Goal: Book appointment/travel/reservation

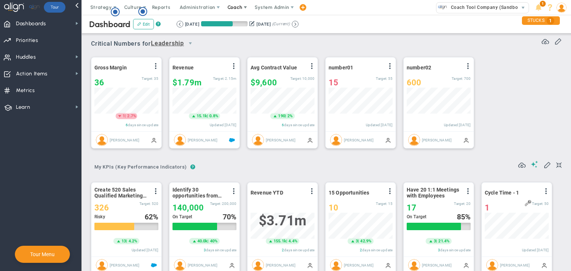
click at [233, 9] on span "Coach" at bounding box center [234, 7] width 15 height 6
click at [231, 10] on span "Coach" at bounding box center [235, 7] width 27 height 15
click at [236, 27] on span "Schedule Meeting" at bounding box center [248, 22] width 52 height 15
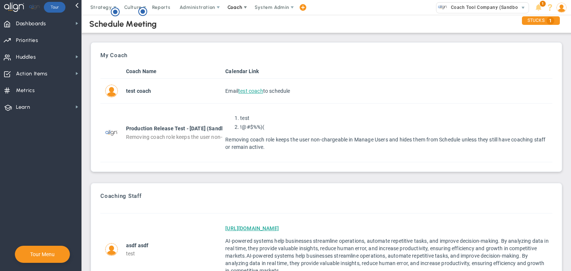
click at [229, 1] on span "Coach" at bounding box center [235, 7] width 27 height 15
click at [240, 41] on span "Resources" at bounding box center [248, 37] width 52 height 15
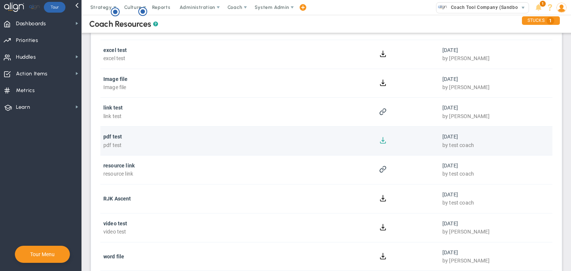
click at [381, 140] on button at bounding box center [382, 139] width 7 height 7
